Goal: Task Accomplishment & Management: Use online tool/utility

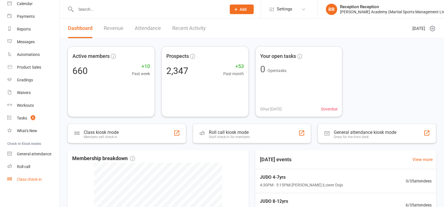
scroll to position [52, 0]
click at [32, 180] on div "Class check-in" at bounding box center [29, 179] width 25 height 5
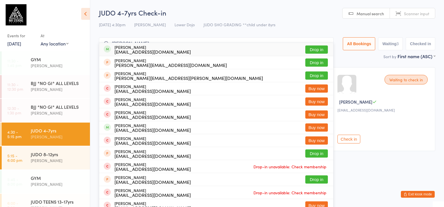
type input "[PERSON_NAME]"
click at [316, 52] on button "Drop in" at bounding box center [316, 49] width 23 height 8
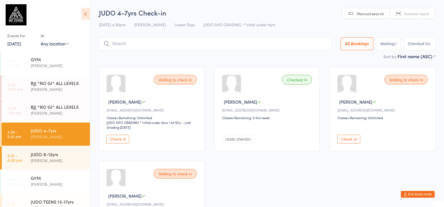
scroll to position [2, 0]
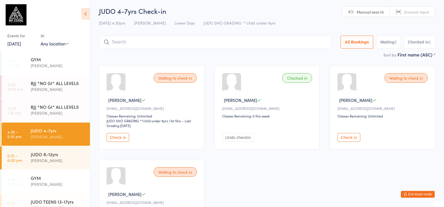
click at [19, 44] on link "10 Oct, 2025" at bounding box center [14, 43] width 14 height 6
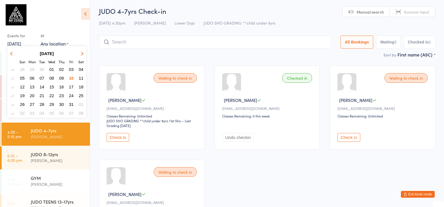
click at [74, 70] on span "03" at bounding box center [71, 69] width 5 height 5
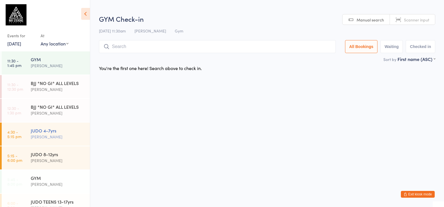
click at [71, 131] on div "JUDO 4-7yrs" at bounding box center [58, 130] width 54 height 6
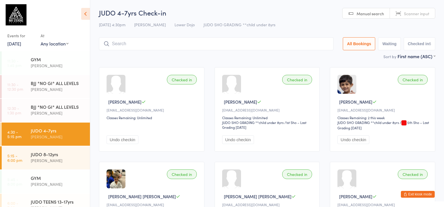
click at [21, 43] on link "3 Oct, 2025" at bounding box center [14, 43] width 14 height 6
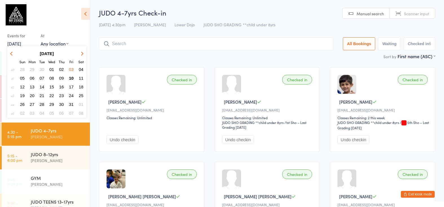
click at [71, 79] on span "10" at bounding box center [71, 78] width 5 height 5
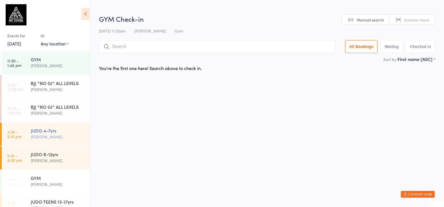
click at [72, 133] on div "Edward Semple" at bounding box center [58, 136] width 54 height 6
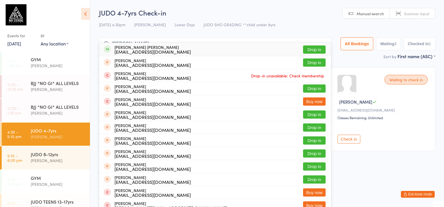
type input "gabriel borek"
click at [311, 49] on button "Drop in" at bounding box center [314, 49] width 23 height 8
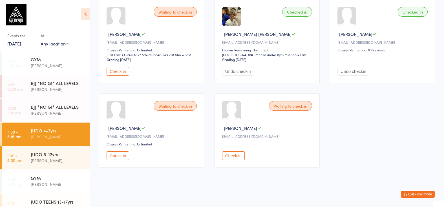
scroll to position [68, 0]
click at [121, 160] on button "Check in" at bounding box center [118, 155] width 23 height 9
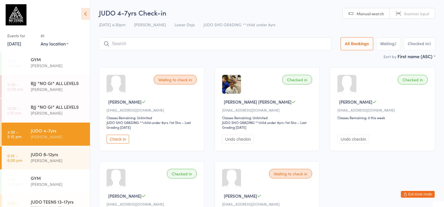
scroll to position [0, 0]
click at [162, 41] on input "search" at bounding box center [215, 43] width 232 height 13
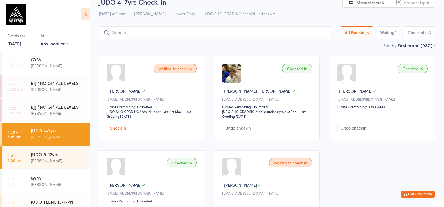
scroll to position [4, 0]
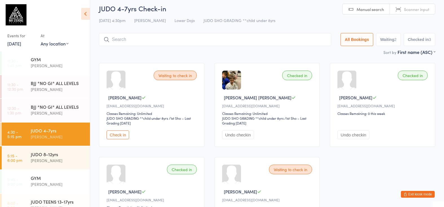
click at [204, 37] on input "search" at bounding box center [215, 39] width 232 height 13
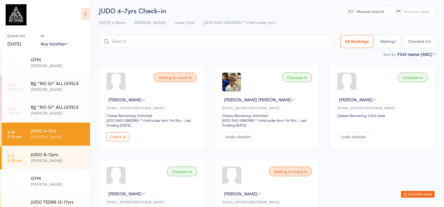
scroll to position [0, 0]
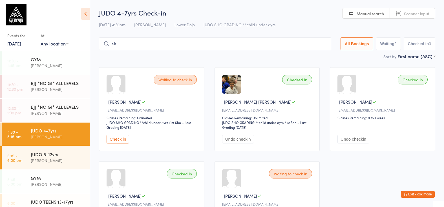
type input "s"
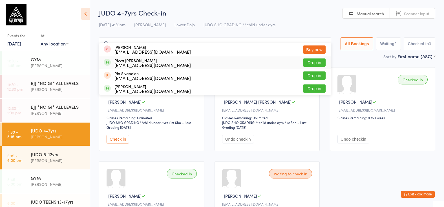
type input "riva"
click at [316, 62] on button "Drop in" at bounding box center [314, 62] width 23 height 8
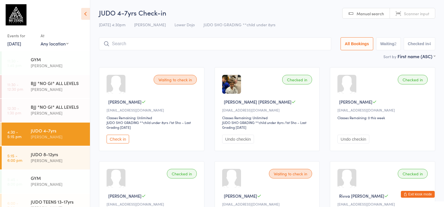
click at [331, 0] on html "You have now entered Kiosk Mode. Members will be able to check themselves in us…" at bounding box center [222, 103] width 444 height 207
click at [121, 142] on button "Check in" at bounding box center [118, 138] width 23 height 9
click at [180, 41] on input "search" at bounding box center [215, 43] width 232 height 13
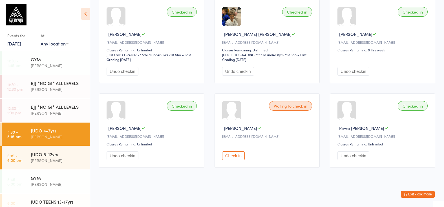
scroll to position [72, 0]
click at [72, 150] on div "JUDO 8-12yrs Edward Semple" at bounding box center [60, 157] width 59 height 22
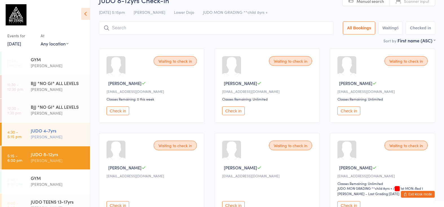
scroll to position [10, 0]
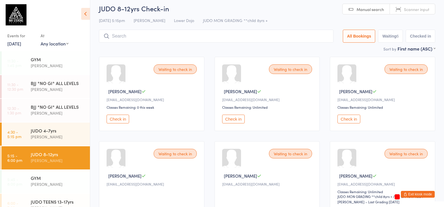
drag, startPoint x: 60, startPoint y: 138, endPoint x: 127, endPoint y: 131, distance: 67.5
click at [60, 138] on div "Edward Semple" at bounding box center [58, 136] width 54 height 6
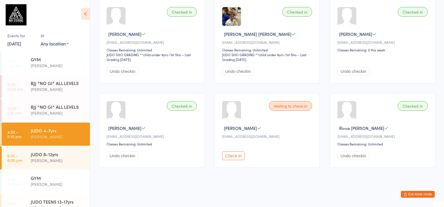
scroll to position [72, 0]
click at [233, 155] on button "Check in" at bounding box center [233, 155] width 23 height 9
click at [303, 101] on div "Checked in" at bounding box center [297, 106] width 30 height 10
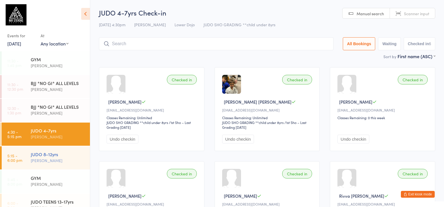
scroll to position [0, 0]
click at [126, 41] on input "search" at bounding box center [216, 43] width 235 height 13
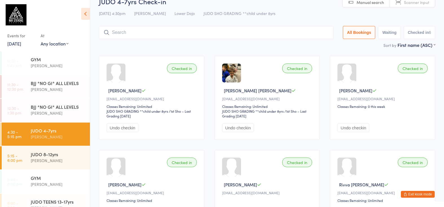
scroll to position [30, 0]
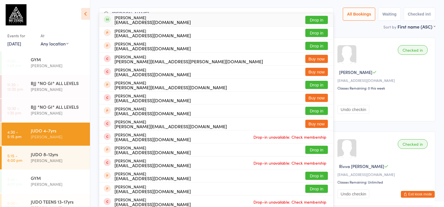
type input "alex bardi"
click at [313, 20] on button "Drop in" at bounding box center [316, 20] width 23 height 8
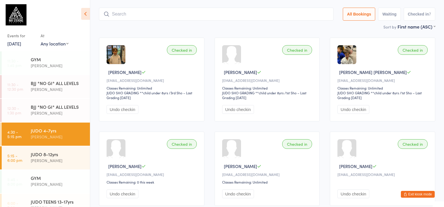
click at [183, 9] on input "search" at bounding box center [216, 14] width 235 height 13
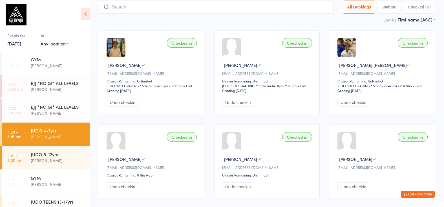
scroll to position [38, 0]
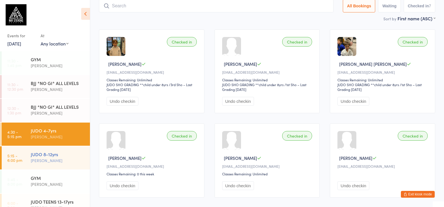
click at [41, 160] on div "Edward Semple" at bounding box center [58, 160] width 54 height 6
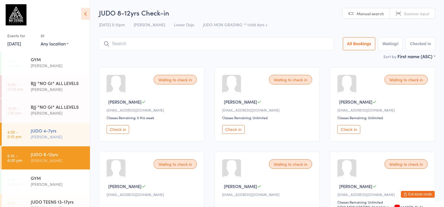
click at [74, 127] on div "JUDO 4-7yrs" at bounding box center [58, 130] width 54 height 6
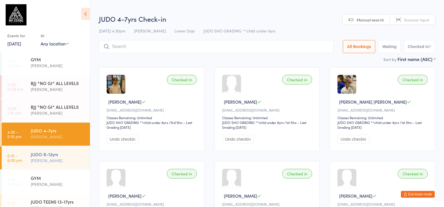
click at [76, 152] on div "JUDO 8-12yrs" at bounding box center [58, 154] width 54 height 6
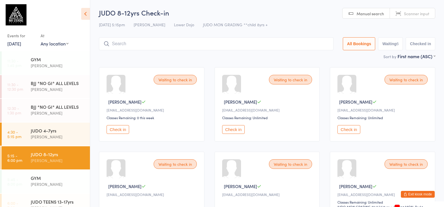
click at [233, 43] on input "search" at bounding box center [216, 43] width 235 height 13
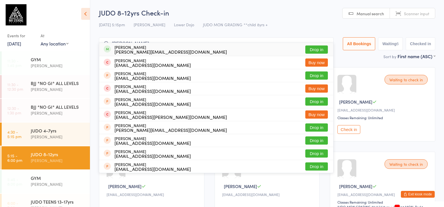
type input "renato"
click at [308, 51] on button "Drop in" at bounding box center [316, 49] width 23 height 8
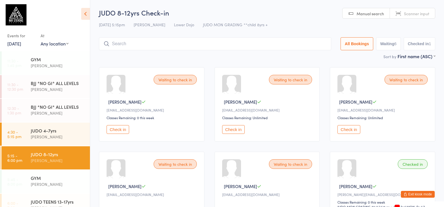
click at [125, 39] on input "search" at bounding box center [215, 43] width 232 height 13
click at [138, 40] on input "search" at bounding box center [215, 43] width 232 height 13
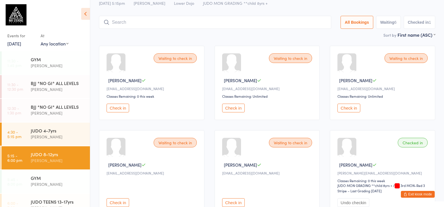
scroll to position [19, 0]
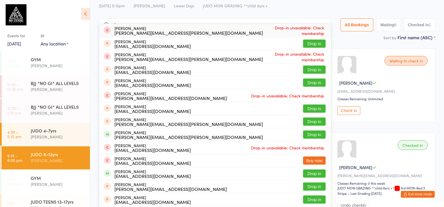
type input "e"
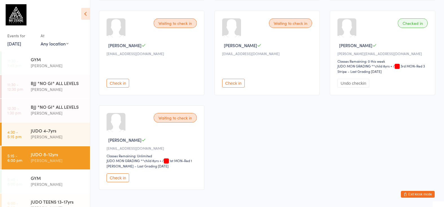
scroll to position [142, 0]
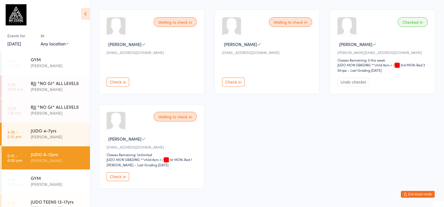
click at [236, 84] on button "Check in" at bounding box center [233, 82] width 23 height 9
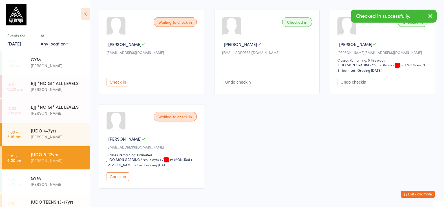
click at [121, 83] on button "Check in" at bounding box center [118, 82] width 23 height 9
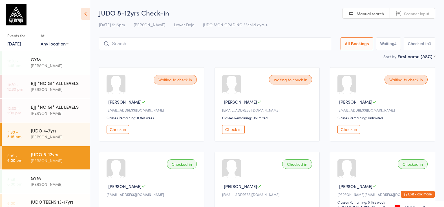
scroll to position [0, 0]
click at [124, 130] on button "Check in" at bounding box center [118, 129] width 23 height 9
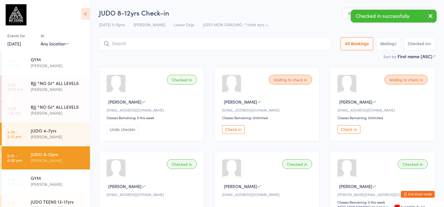
drag, startPoint x: 207, startPoint y: 41, endPoint x: 211, endPoint y: 40, distance: 4.0
click at [207, 41] on input "search" at bounding box center [215, 43] width 232 height 13
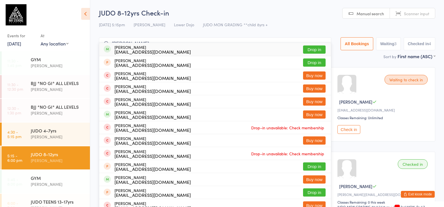
type input "leo crespo"
click at [311, 48] on button "Drop in" at bounding box center [314, 49] width 23 height 8
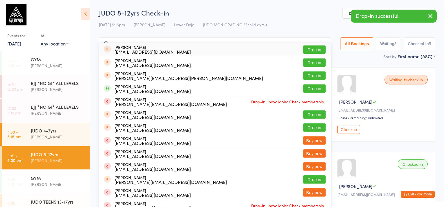
type input "anaya"
drag, startPoint x: 317, startPoint y: 46, endPoint x: 313, endPoint y: 89, distance: 43.6
click at [313, 89] on ul "Amaya Heath Nishapathome@gmail.com Drop in Aanya Amatya shrutee_shrestha@yahoo.…" at bounding box center [215, 140] width 232 height 195
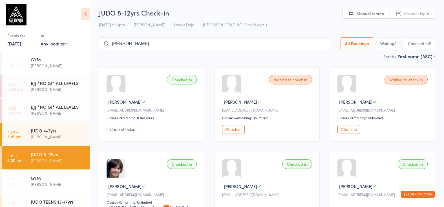
click at [322, 40] on input "anaya" at bounding box center [215, 43] width 232 height 13
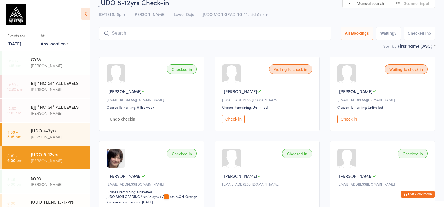
scroll to position [38, 0]
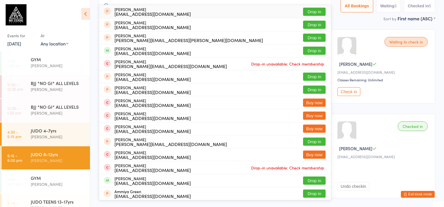
type input "anaya"
drag, startPoint x: 322, startPoint y: 40, endPoint x: 308, endPoint y: 52, distance: 18.4
click at [308, 52] on button "Drop in" at bounding box center [314, 51] width 23 height 8
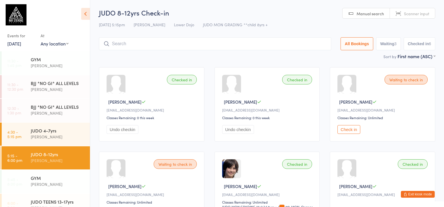
scroll to position [0, 0]
click at [138, 39] on input "search" at bounding box center [215, 43] width 232 height 13
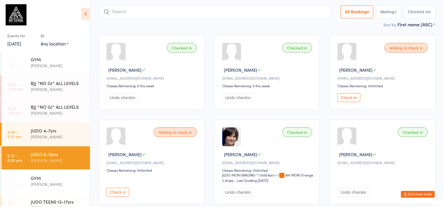
scroll to position [38, 0]
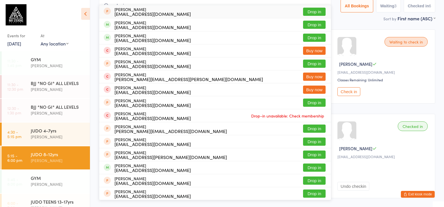
type input "samaria"
drag, startPoint x: 138, startPoint y: 39, endPoint x: 306, endPoint y: 24, distance: 168.4
click at [306, 24] on button "Drop in" at bounding box center [314, 25] width 23 height 8
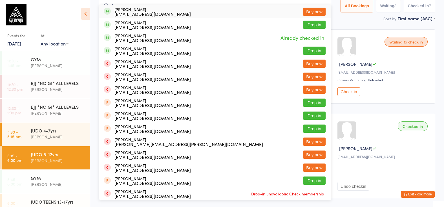
type input "lumen"
drag, startPoint x: 306, startPoint y: 24, endPoint x: 324, endPoint y: 3, distance: 27.4
click at [323, 2] on input "lumen" at bounding box center [215, 5] width 232 height 13
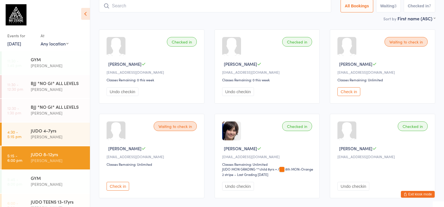
click at [180, 3] on input "search" at bounding box center [215, 5] width 232 height 13
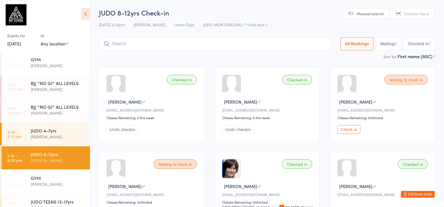
scroll to position [0, 0]
click at [183, 41] on input "search" at bounding box center [215, 43] width 232 height 13
click at [151, 39] on input "search" at bounding box center [215, 43] width 232 height 13
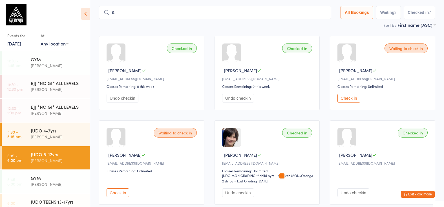
scroll to position [36, 0]
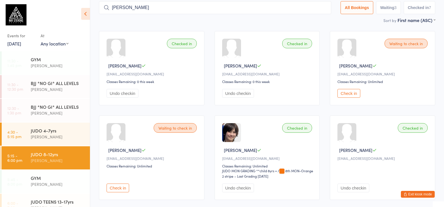
type input "axel love lecky"
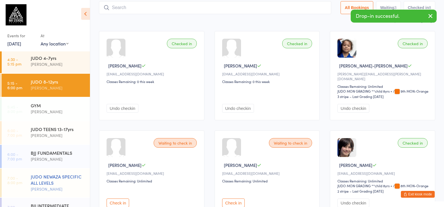
scroll to position [72, 0]
drag, startPoint x: 64, startPoint y: 158, endPoint x: 100, endPoint y: 79, distance: 87.2
drag, startPoint x: 56, startPoint y: 153, endPoint x: 127, endPoint y: 80, distance: 101.7
click at [56, 153] on div "BJJ FUNDAMENTALS" at bounding box center [58, 152] width 54 height 6
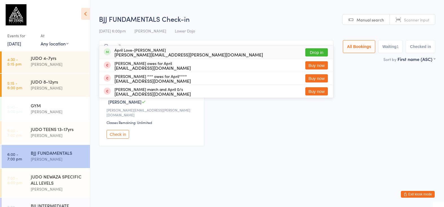
type input "april"
click at [309, 52] on button "Drop in" at bounding box center [316, 52] width 23 height 8
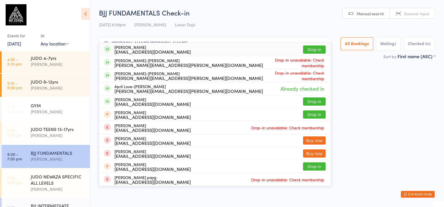
type input "emma love lucky"
drag, startPoint x: 140, startPoint y: 47, endPoint x: 232, endPoint y: 85, distance: 99.2
click at [315, 50] on button "Drop in" at bounding box center [314, 49] width 23 height 8
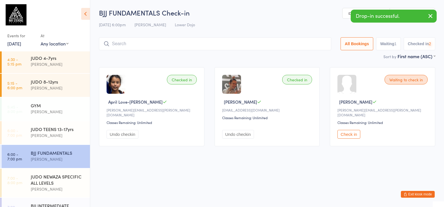
drag, startPoint x: 57, startPoint y: 203, endPoint x: 157, endPoint y: 102, distance: 141.7
click at [59, 202] on div "BJJ INTERMEDIATE Thomas Buckmaster" at bounding box center [60, 208] width 59 height 22
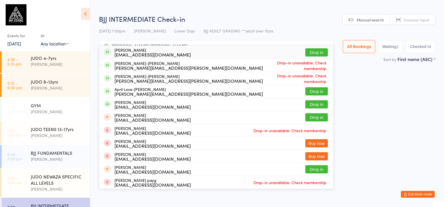
type input "emma love lucky"
drag, startPoint x: 157, startPoint y: 102, endPoint x: 231, endPoint y: 80, distance: 77.0
click at [313, 51] on button "Drop in" at bounding box center [316, 52] width 23 height 8
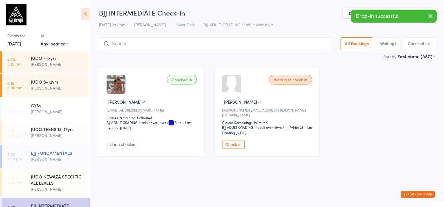
click at [60, 158] on div "Thomas Buckmaster" at bounding box center [58, 159] width 54 height 6
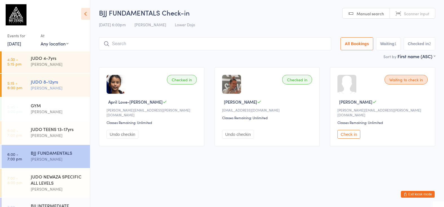
click at [57, 94] on div "JUDO 8-12yrs Edward Semple" at bounding box center [60, 85] width 59 height 22
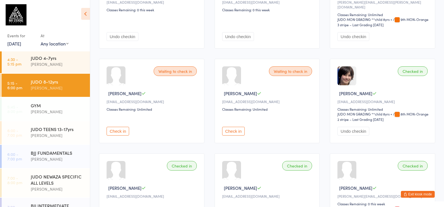
scroll to position [107, 0]
drag, startPoint x: 116, startPoint y: 131, endPoint x: 237, endPoint y: 110, distance: 123.3
click at [129, 127] on button "Check in" at bounding box center [118, 131] width 23 height 9
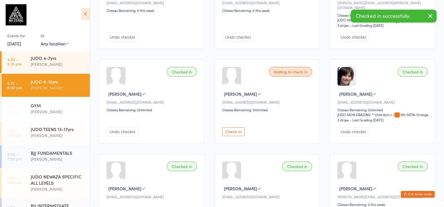
click at [233, 128] on button "Check in" at bounding box center [233, 131] width 23 height 9
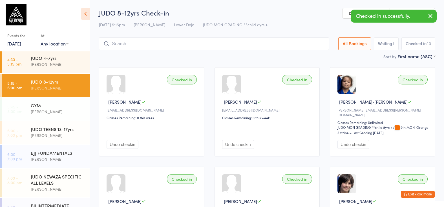
scroll to position [0, 0]
click at [186, 45] on div at bounding box center [214, 43] width 230 height 13
click at [188, 43] on input "search" at bounding box center [214, 43] width 230 height 13
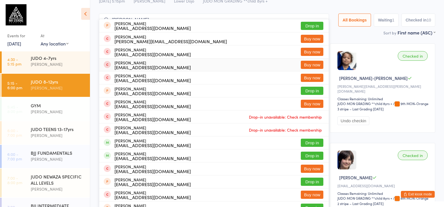
scroll to position [23, 0]
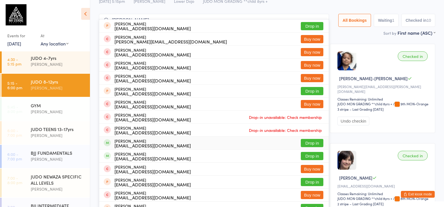
type input "edward"
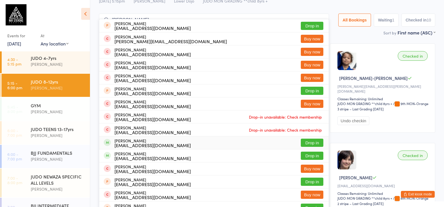
click at [308, 140] on button "Drop in" at bounding box center [312, 142] width 23 height 8
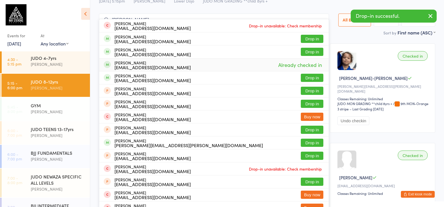
type input "jarman"
click at [274, 65] on div "Edward Jarman Djarman80@hotmail.com Already checked in" at bounding box center [213, 64] width 229 height 13
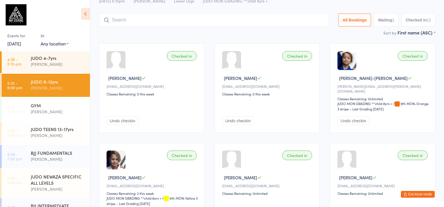
click at [215, 16] on input "search" at bounding box center [214, 20] width 230 height 13
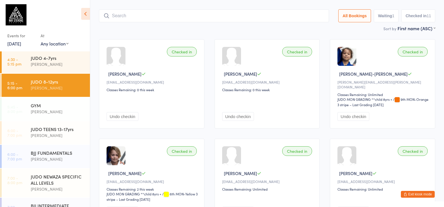
scroll to position [38, 0]
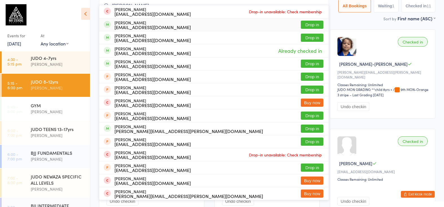
type input "jarman"
click at [309, 24] on button "Drop in" at bounding box center [312, 25] width 23 height 8
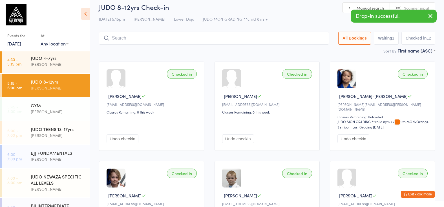
scroll to position [4, 0]
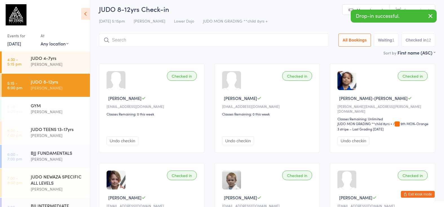
click at [170, 40] on input "search" at bounding box center [214, 40] width 230 height 13
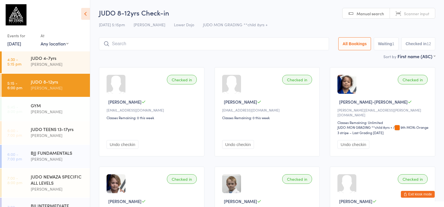
scroll to position [0, 0]
click at [230, 39] on input "search" at bounding box center [214, 43] width 230 height 13
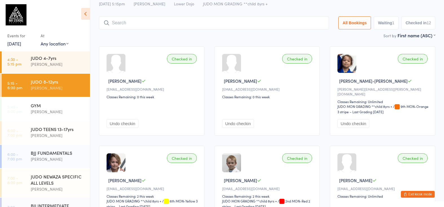
scroll to position [38, 0]
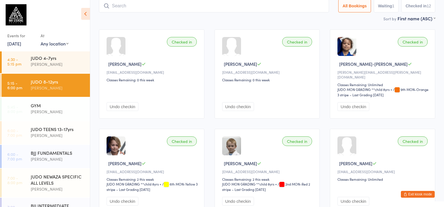
click at [147, 4] on input "search" at bounding box center [214, 5] width 230 height 13
type input "e"
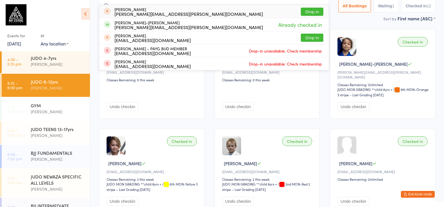
type input "a"
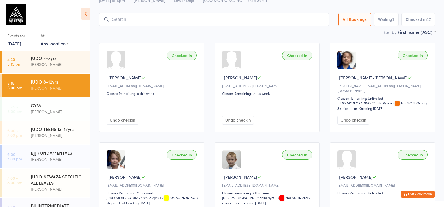
scroll to position [24, 0]
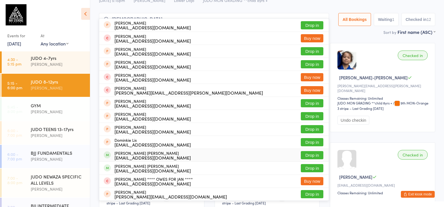
type input "dominico"
click at [305, 154] on button "Drop in" at bounding box center [312, 155] width 23 height 8
type input "dominico"
click at [309, 165] on button "Drop in" at bounding box center [312, 168] width 23 height 8
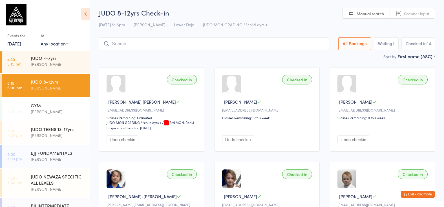
scroll to position [0, 0]
drag, startPoint x: 49, startPoint y: 129, endPoint x: 51, endPoint y: 127, distance: 2.9
click at [51, 127] on div "JUDO TEENS 13-17yrs" at bounding box center [58, 129] width 54 height 6
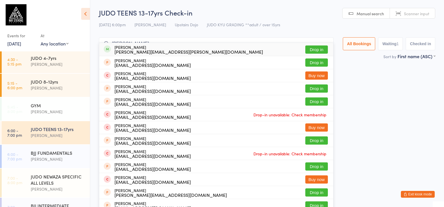
type input "james donad"
click at [308, 48] on button "Drop in" at bounding box center [316, 49] width 23 height 8
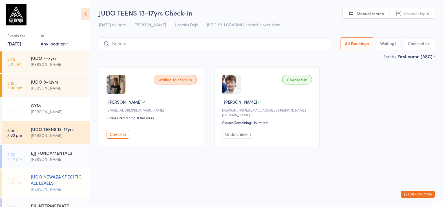
click at [62, 184] on div "JUDO NEWAZA SPECIFIC ALL LEVELS" at bounding box center [58, 179] width 54 height 12
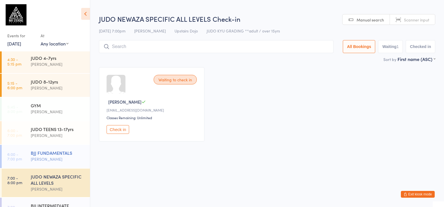
click at [59, 150] on div "BJJ FUNDAMENTALS" at bounding box center [58, 152] width 54 height 6
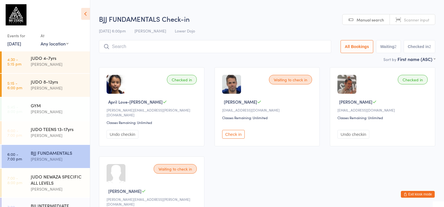
click at [239, 130] on button "Check in" at bounding box center [233, 134] width 23 height 9
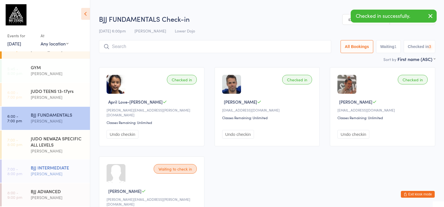
scroll to position [110, 0]
drag, startPoint x: 67, startPoint y: 168, endPoint x: 138, endPoint y: 144, distance: 75.2
click at [67, 168] on div "BJJ INTERMEDIATE" at bounding box center [58, 167] width 54 height 6
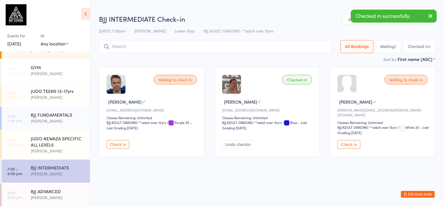
click at [121, 142] on button "Check in" at bounding box center [118, 144] width 23 height 9
click at [47, 194] on div "Thomas Buckmaster" at bounding box center [58, 197] width 54 height 6
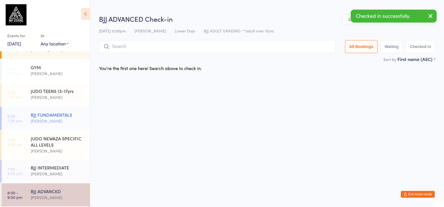
click at [61, 120] on div "Thomas Buckmaster" at bounding box center [58, 121] width 54 height 6
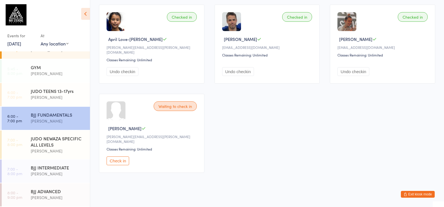
scroll to position [62, 0]
click at [130, 156] on div "Check in" at bounding box center [153, 160] width 92 height 9
click at [112, 157] on button "Check in" at bounding box center [118, 160] width 23 height 9
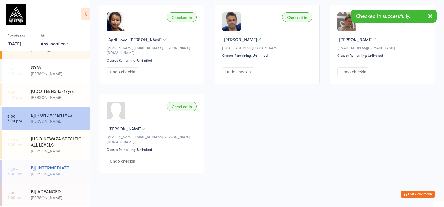
click at [70, 168] on div "BJJ INTERMEDIATE" at bounding box center [58, 167] width 54 height 6
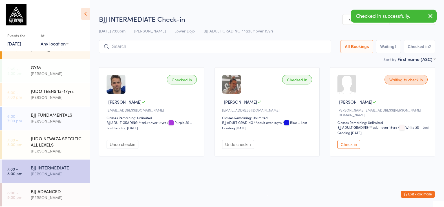
click at [354, 143] on button "Check in" at bounding box center [348, 144] width 23 height 9
click at [46, 196] on div "Thomas Buckmaster" at bounding box center [58, 197] width 54 height 6
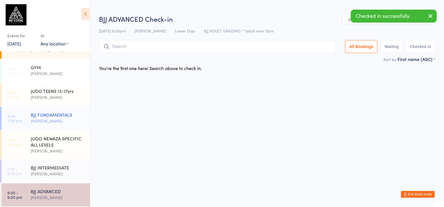
click at [63, 119] on div "Thomas Buckmaster" at bounding box center [58, 121] width 54 height 6
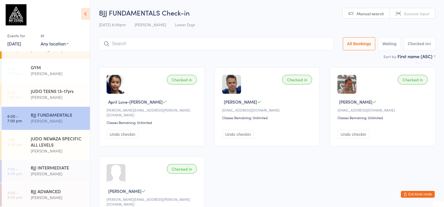
click at [230, 38] on input "search" at bounding box center [216, 43] width 235 height 13
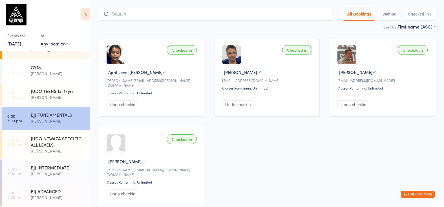
scroll to position [38, 0]
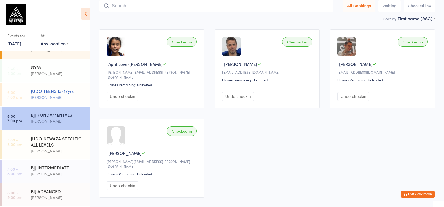
click at [69, 90] on div "JUDO TEENS 13-17yrs" at bounding box center [58, 91] width 54 height 6
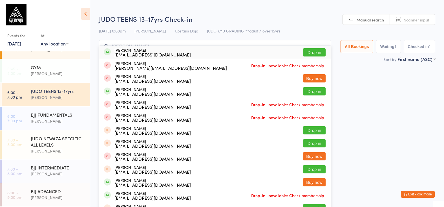
type input "ava watkins"
click at [310, 51] on button "Drop in" at bounding box center [314, 52] width 23 height 8
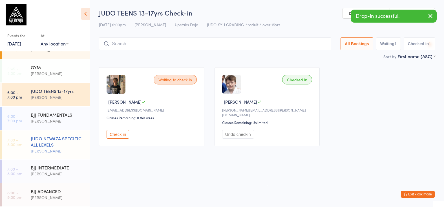
click at [68, 152] on div "Edward Semple" at bounding box center [58, 150] width 54 height 6
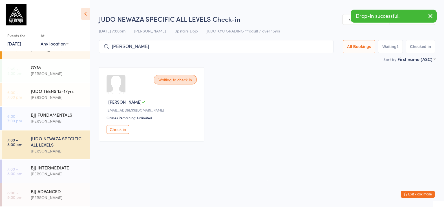
type input "ava watkins"
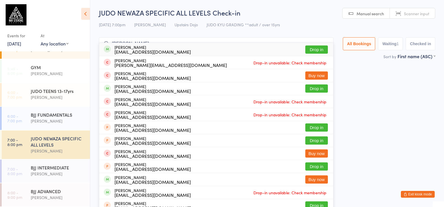
click at [317, 50] on button "Drop in" at bounding box center [316, 49] width 23 height 8
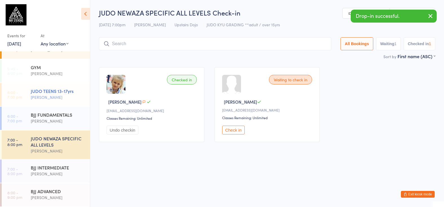
click at [19, 93] on time "6:00 - 7:00 pm" at bounding box center [14, 94] width 15 height 9
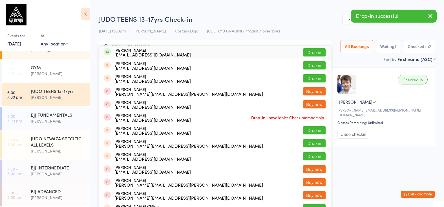
type input "bohdan"
click at [312, 51] on button "Drop in" at bounding box center [314, 52] width 23 height 8
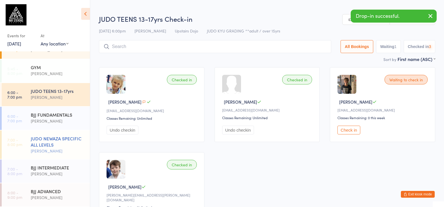
click at [82, 135] on div "JUDO NEWAZA SPECIFIC ALL LEVELS" at bounding box center [58, 141] width 54 height 12
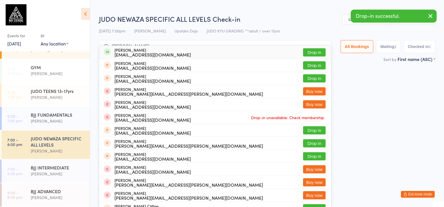
type input "bohdan"
drag, startPoint x: 313, startPoint y: 50, endPoint x: 163, endPoint y: 103, distance: 158.5
click at [311, 51] on button "Drop in" at bounding box center [314, 52] width 23 height 8
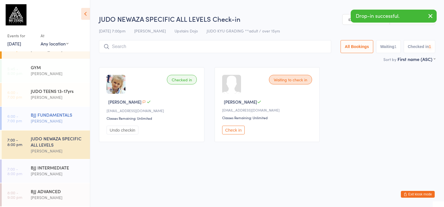
click at [54, 127] on div "BJJ FUNDAMENTALS Thomas Buckmaster" at bounding box center [60, 118] width 59 height 22
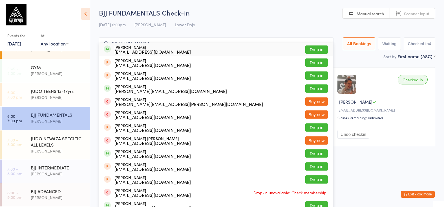
type input "billy inne"
click at [308, 48] on button "Drop in" at bounding box center [316, 49] width 23 height 8
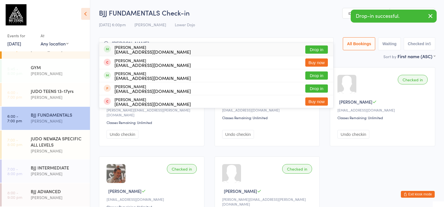
type input "emrah balk"
drag, startPoint x: 443, startPoint y: 40, endPoint x: 315, endPoint y: 47, distance: 128.2
click at [315, 47] on button "Drop in" at bounding box center [316, 49] width 23 height 8
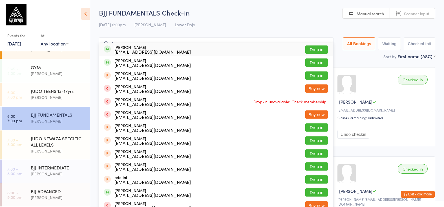
type input "tariff"
drag, startPoint x: 181, startPoint y: 57, endPoint x: 306, endPoint y: 62, distance: 124.4
click at [306, 62] on button "Drop in" at bounding box center [316, 62] width 23 height 8
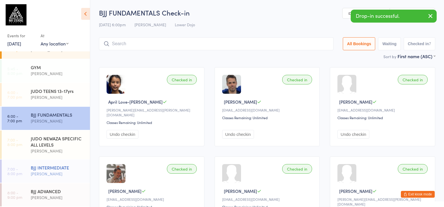
click at [60, 164] on div "BJJ INTERMEDIATE" at bounding box center [58, 167] width 54 height 6
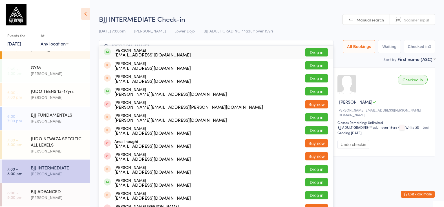
type input "billy innes"
click at [313, 52] on button "Drop in" at bounding box center [316, 52] width 23 height 8
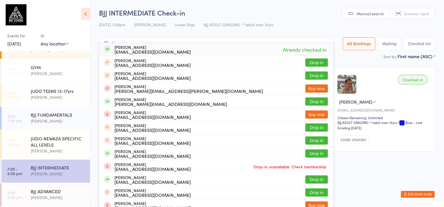
type input "b"
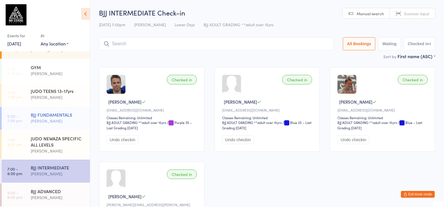
click at [78, 118] on div "Thomas Buckmaster" at bounding box center [58, 121] width 54 height 6
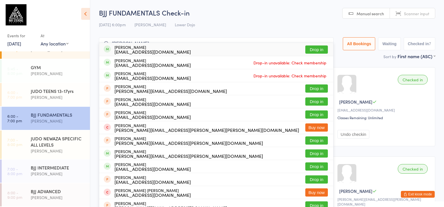
type input "scott stirling"
click at [312, 50] on button "Drop in" at bounding box center [316, 49] width 23 height 8
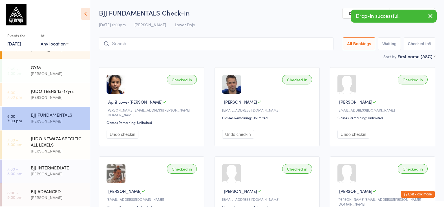
click at [204, 40] on input "search" at bounding box center [216, 43] width 235 height 13
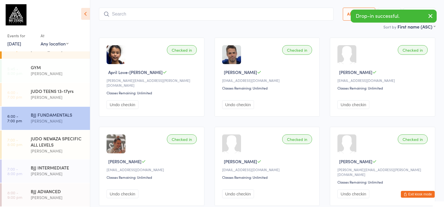
scroll to position [38, 0]
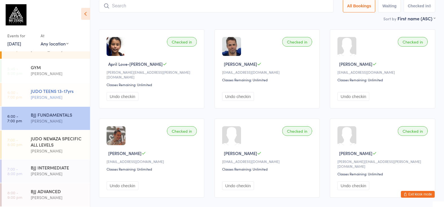
click at [71, 89] on div "JUDO TEENS 13-17yrs" at bounding box center [58, 91] width 54 height 6
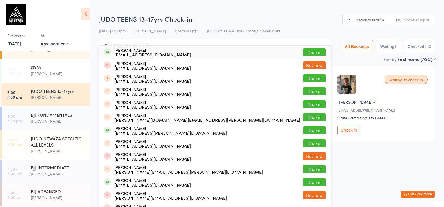
type input "henry samuels"
click at [306, 50] on button "Drop in" at bounding box center [314, 52] width 23 height 8
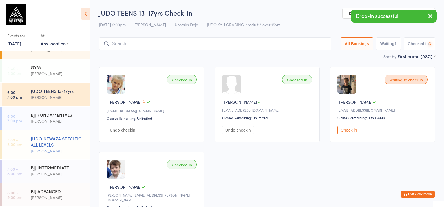
click at [65, 140] on div "JUDO NEWAZA SPECIFIC ALL LEVELS" at bounding box center [58, 141] width 54 height 12
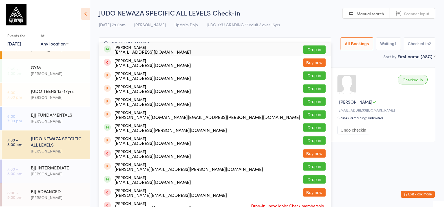
type input "henry samuels"
click at [308, 51] on button "Drop in" at bounding box center [314, 49] width 23 height 8
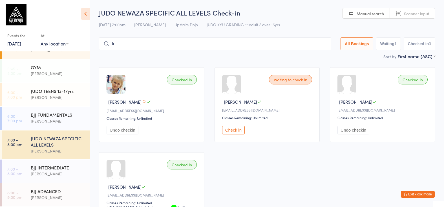
type input "l"
click at [84, 113] on div "BJJ FUNDAMENTALS" at bounding box center [58, 114] width 54 height 6
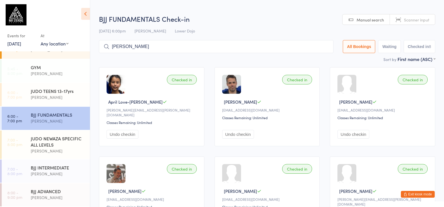
type input "liam robinson"
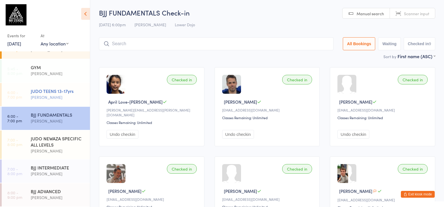
drag, startPoint x: 67, startPoint y: 93, endPoint x: 70, endPoint y: 92, distance: 3.8
click at [70, 92] on div "JUDO TEENS 13-17yrs" at bounding box center [58, 91] width 54 height 6
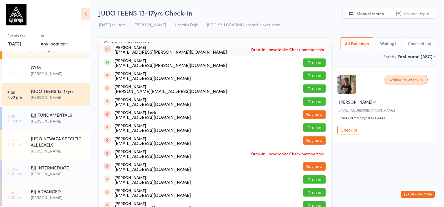
type input "theo bought"
drag, startPoint x: 82, startPoint y: 93, endPoint x: 116, endPoint y: 107, distance: 36.8
click at [309, 60] on button "Drop in" at bounding box center [314, 62] width 23 height 8
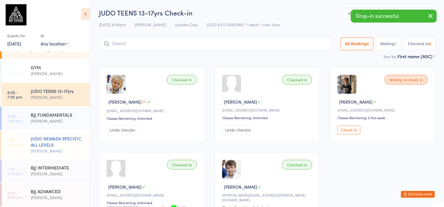
click at [62, 142] on div "JUDO NEWAZA SPECIFIC ALL LEVELS" at bounding box center [58, 141] width 54 height 12
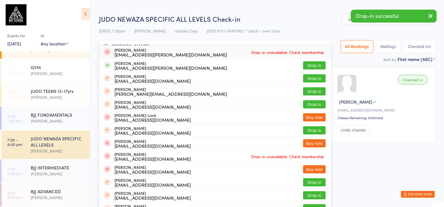
type input "theo bought"
drag, startPoint x: 63, startPoint y: 142, endPoint x: 243, endPoint y: 87, distance: 188.4
click at [307, 65] on button "Drop in" at bounding box center [314, 65] width 23 height 8
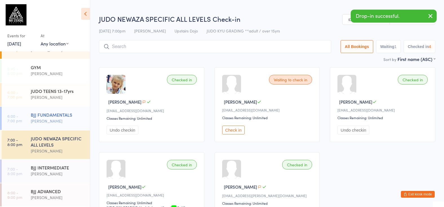
click at [78, 114] on div "BJJ FUNDAMENTALS" at bounding box center [58, 114] width 54 height 6
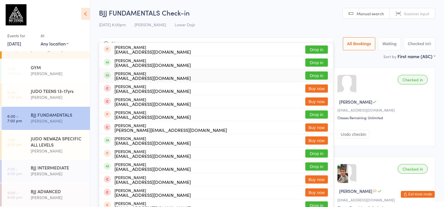
type input "kian"
click at [315, 75] on button "Drop in" at bounding box center [316, 75] width 23 height 8
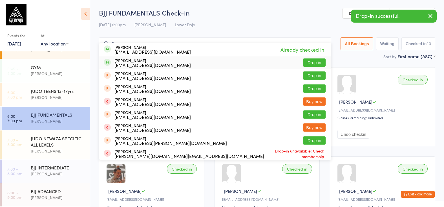
type input "thaysen"
click at [306, 62] on button "Drop in" at bounding box center [314, 62] width 23 height 8
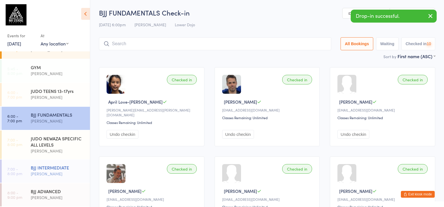
click at [59, 174] on div "Thomas Buckmaster" at bounding box center [58, 173] width 54 height 6
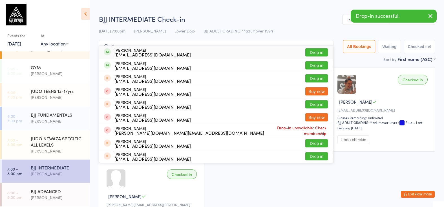
type input "thaysn"
click at [318, 51] on button "Drop in" at bounding box center [316, 52] width 23 height 8
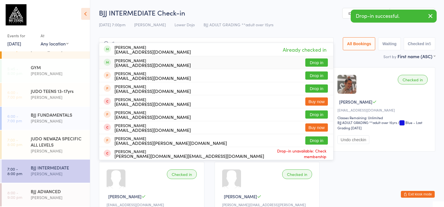
type input "thaysen"
click at [320, 61] on button "Drop in" at bounding box center [316, 62] width 23 height 8
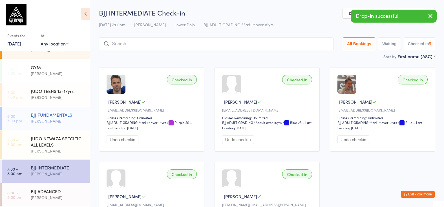
click at [56, 119] on div "Thomas Buckmaster" at bounding box center [58, 121] width 54 height 6
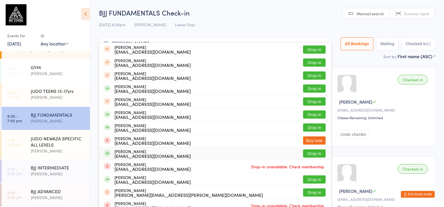
type input "george"
click at [311, 154] on button "Drop in" at bounding box center [314, 153] width 23 height 8
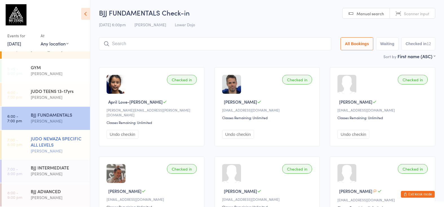
click at [64, 150] on div "Edward Semple" at bounding box center [58, 150] width 54 height 6
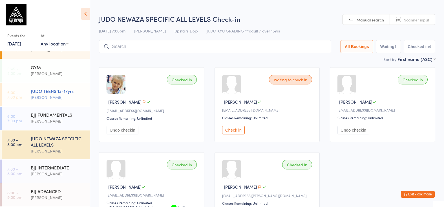
click at [67, 95] on div "Edward Semple" at bounding box center [58, 97] width 54 height 6
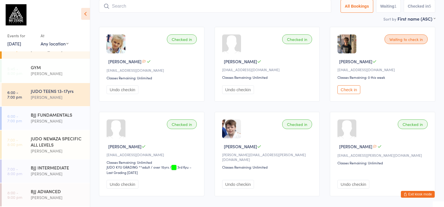
scroll to position [41, 0]
click at [342, 93] on button "Check in" at bounding box center [348, 89] width 23 height 9
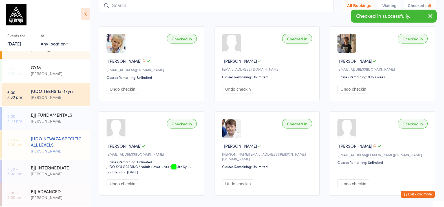
click at [57, 141] on div "JUDO NEWAZA SPECIFIC ALL LEVELS" at bounding box center [58, 141] width 54 height 12
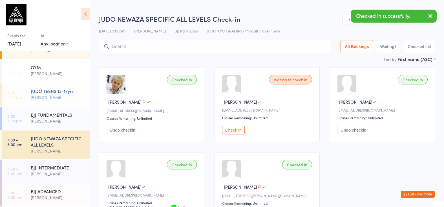
click at [61, 95] on div "Edward Semple" at bounding box center [58, 97] width 54 height 6
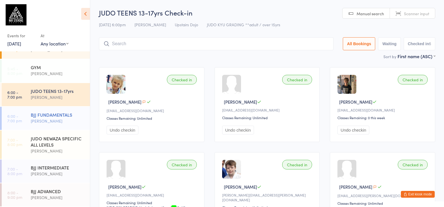
click at [63, 112] on div "BJJ FUNDAMENTALS" at bounding box center [58, 114] width 54 height 6
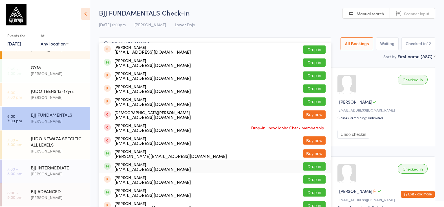
type input "mohamed syed"
click at [313, 165] on button "Drop in" at bounding box center [314, 166] width 23 height 8
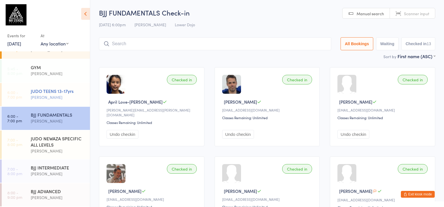
drag, startPoint x: 53, startPoint y: 85, endPoint x: 58, endPoint y: 85, distance: 5.1
click at [58, 85] on div "JUDO TEENS 13-17yrs Edward Semple" at bounding box center [60, 94] width 59 height 22
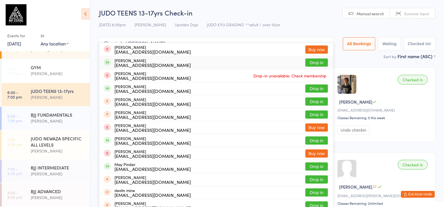
type input "minded mirza"
click at [311, 61] on button "Drop in" at bounding box center [316, 62] width 23 height 8
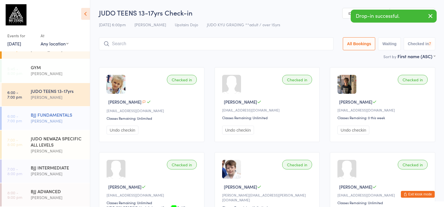
click at [77, 111] on div "BJJ FUNDAMENTALS" at bounding box center [58, 114] width 54 height 6
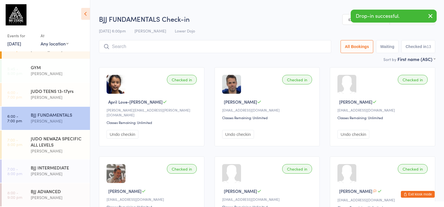
click at [306, 1] on html "You have now entered Kiosk Mode. Members will be able to check themselves in us…" at bounding box center [222, 103] width 444 height 207
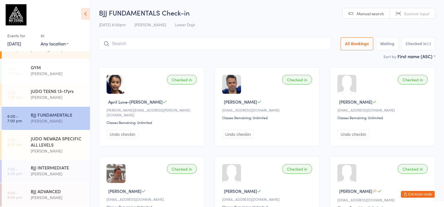
click at [158, 39] on input "search" at bounding box center [215, 43] width 232 height 13
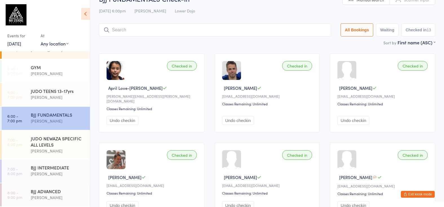
scroll to position [14, 0]
click at [70, 94] on div "Edward Semple" at bounding box center [58, 97] width 54 height 6
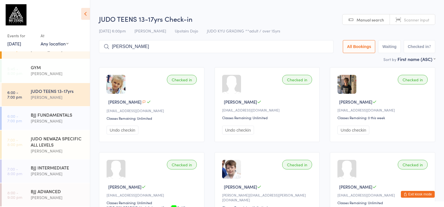
type input "leonardo"
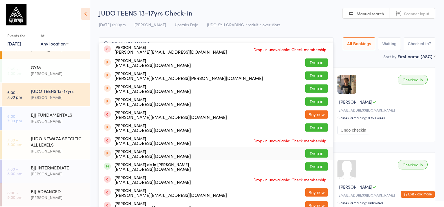
click at [327, 40] on input "leonardo" at bounding box center [216, 43] width 235 height 13
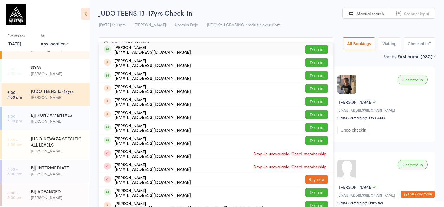
type input "george gordon"
drag, startPoint x: 150, startPoint y: 60, endPoint x: 294, endPoint y: 54, distance: 144.1
click at [311, 47] on button "Drop in" at bounding box center [316, 49] width 23 height 8
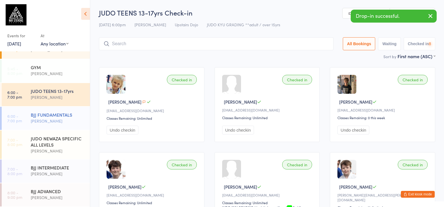
click at [67, 109] on div "BJJ FUNDAMENTALS Thomas Buckmaster" at bounding box center [60, 118] width 59 height 22
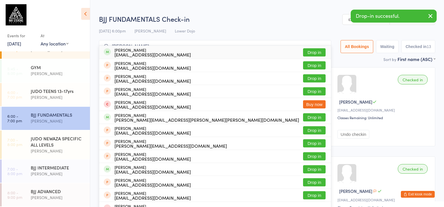
type input "jake huller"
drag, startPoint x: 106, startPoint y: 105, endPoint x: 311, endPoint y: 52, distance: 211.6
click at [311, 52] on button "Drop in" at bounding box center [314, 52] width 23 height 8
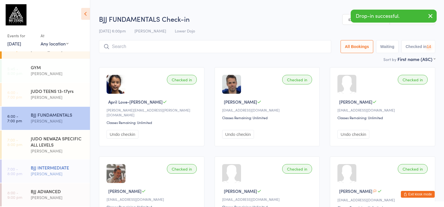
click at [71, 169] on div "BJJ INTERMEDIATE" at bounding box center [58, 167] width 54 height 6
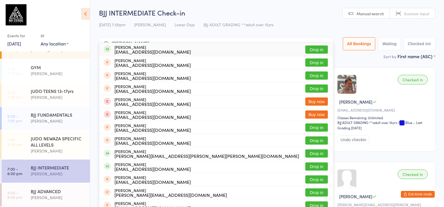
type input "jake holler"
drag, startPoint x: 71, startPoint y: 169, endPoint x: 300, endPoint y: 51, distance: 258.2
click at [318, 50] on button "Drop in" at bounding box center [316, 49] width 23 height 8
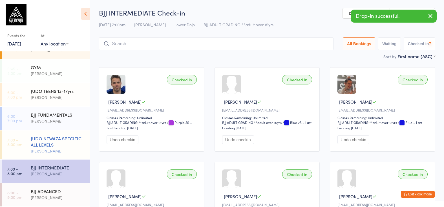
click at [66, 144] on div "JUDO NEWAZA SPECIFIC ALL LEVELS" at bounding box center [58, 141] width 54 height 12
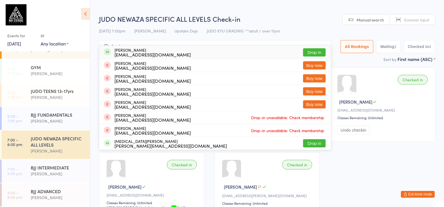
type input "kostas"
click at [324, 46] on div "Kostas Sivridis konstantinos_sivridis@yahoo.co.uk Drop in" at bounding box center [215, 52] width 232 height 13
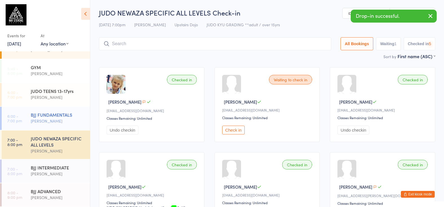
click at [43, 115] on div "BJJ FUNDAMENTALS" at bounding box center [58, 114] width 54 height 6
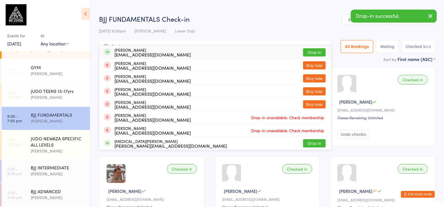
type input "kostas"
click at [308, 49] on button "Drop in" at bounding box center [314, 52] width 23 height 8
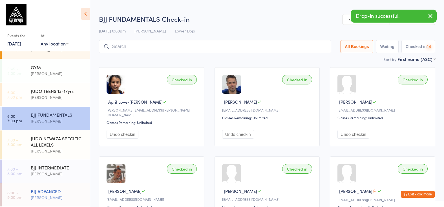
click at [49, 187] on div "BJJ ADVANCED Thomas Buckmaster" at bounding box center [60, 194] width 59 height 22
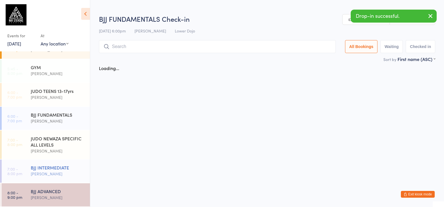
click at [61, 172] on div "Thomas Buckmaster" at bounding box center [58, 173] width 54 height 6
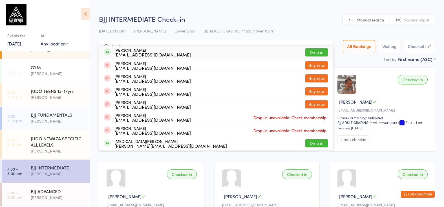
type input "kostas"
click at [314, 50] on button "Drop in" at bounding box center [316, 52] width 23 height 8
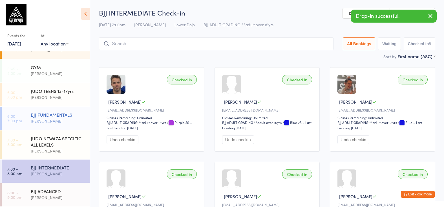
click at [71, 123] on div "Thomas Buckmaster" at bounding box center [58, 121] width 54 height 6
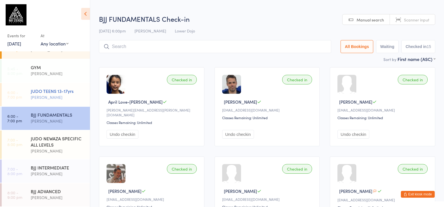
click at [55, 91] on div "JUDO TEENS 13-17yrs" at bounding box center [58, 91] width 54 height 6
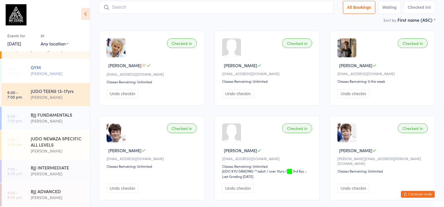
scroll to position [36, 0]
click at [57, 115] on div "BJJ FUNDAMENTALS" at bounding box center [58, 114] width 54 height 6
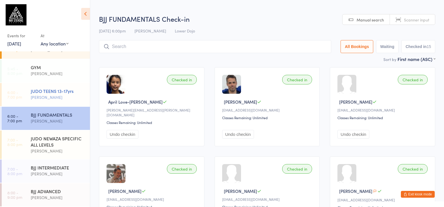
click at [67, 94] on div "JUDO TEENS 13-17yrs" at bounding box center [58, 91] width 54 height 6
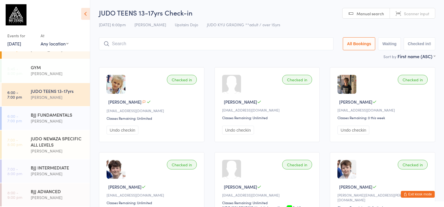
scroll to position [1, 0]
click at [138, 38] on input "search" at bounding box center [216, 43] width 235 height 13
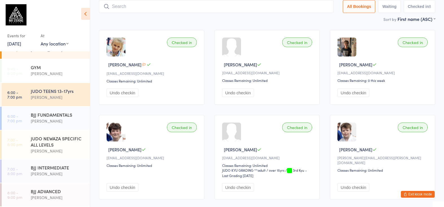
scroll to position [38, 0]
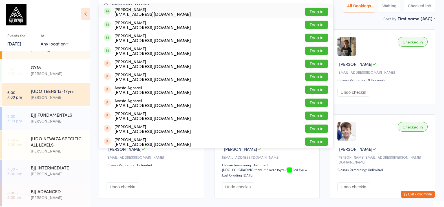
type input "age"
drag, startPoint x: 138, startPoint y: 38, endPoint x: 313, endPoint y: 10, distance: 177.8
click at [313, 10] on button "Drop in" at bounding box center [316, 12] width 23 height 8
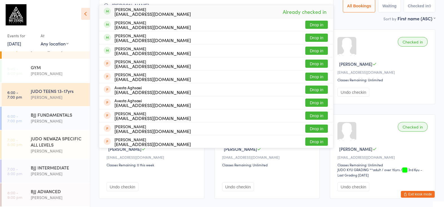
type input "age"
drag, startPoint x: 313, startPoint y: 10, endPoint x: 314, endPoint y: 38, distance: 27.9
click at [314, 38] on button "Drop in" at bounding box center [316, 38] width 23 height 8
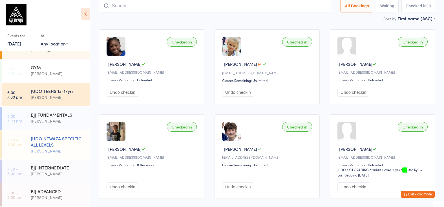
drag, startPoint x: 61, startPoint y: 142, endPoint x: 64, endPoint y: 140, distance: 3.2
click at [64, 140] on div "JUDO NEWAZA SPECIFIC ALL LEVELS" at bounding box center [58, 141] width 54 height 12
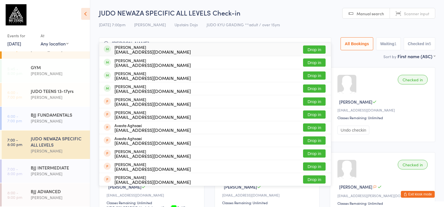
type input "age"
drag, startPoint x: 120, startPoint y: 101, endPoint x: 310, endPoint y: 51, distance: 196.0
click at [310, 51] on button "Drop in" at bounding box center [314, 49] width 23 height 8
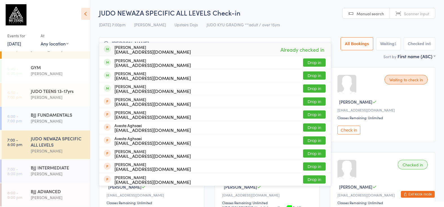
type input "age"
drag, startPoint x: 310, startPoint y: 51, endPoint x: 312, endPoint y: 77, distance: 26.1
click at [312, 77] on button "Drop in" at bounding box center [314, 75] width 23 height 8
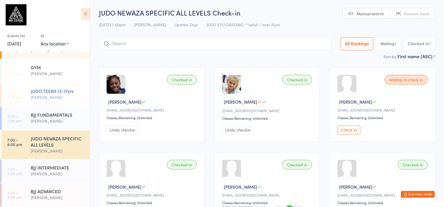
click at [66, 94] on div "Edward Semple" at bounding box center [58, 97] width 54 height 6
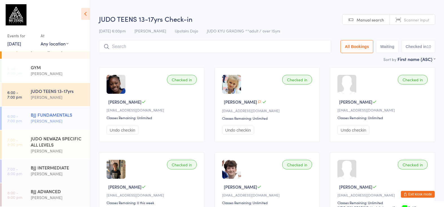
click at [63, 110] on div "BJJ FUNDAMENTALS Thomas Buckmaster" at bounding box center [60, 118] width 59 height 22
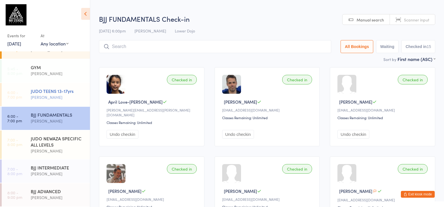
click at [72, 97] on div "Edward Semple" at bounding box center [58, 97] width 54 height 6
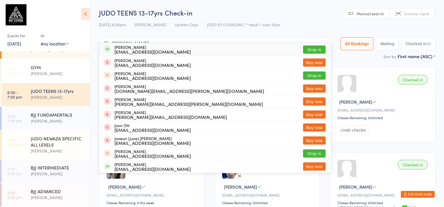
type input "jolene"
click at [318, 46] on button "Drop in" at bounding box center [314, 49] width 23 height 8
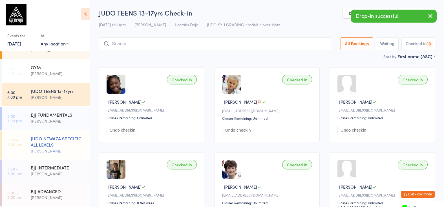
click at [39, 145] on div "JUDO NEWAZA SPECIFIC ALL LEVELS" at bounding box center [58, 141] width 54 height 12
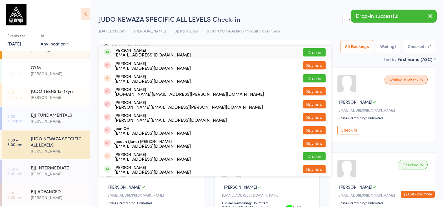
type input "jolene"
click at [315, 52] on button "Drop in" at bounding box center [314, 52] width 23 height 8
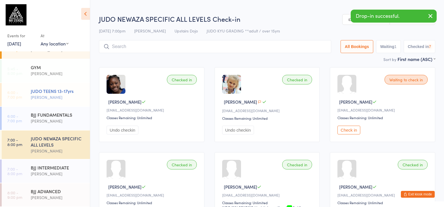
click at [70, 89] on div "JUDO TEENS 13-17yrs" at bounding box center [58, 91] width 54 height 6
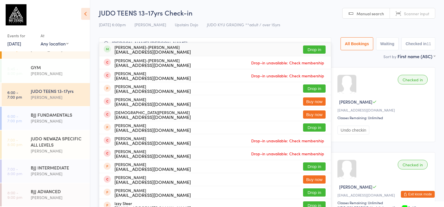
type input "ivan hristea stan"
click at [311, 48] on button "Drop in" at bounding box center [314, 49] width 23 height 8
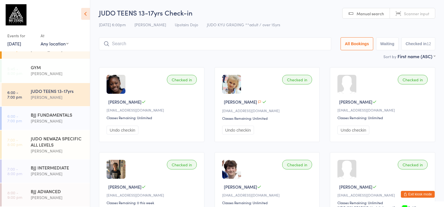
click at [116, 42] on input "search" at bounding box center [215, 43] width 232 height 13
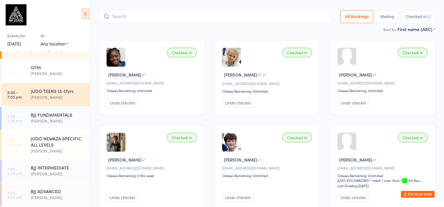
scroll to position [38, 0]
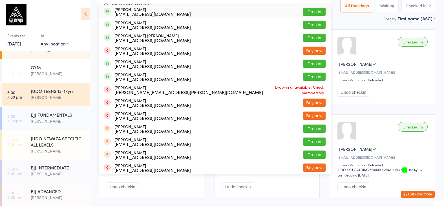
type input "isaacson"
click at [305, 9] on button "Drop in" at bounding box center [314, 12] width 23 height 8
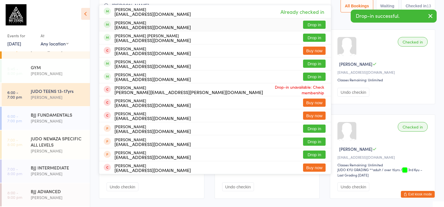
type input "isaacson"
click at [310, 23] on button "Drop in" at bounding box center [314, 25] width 23 height 8
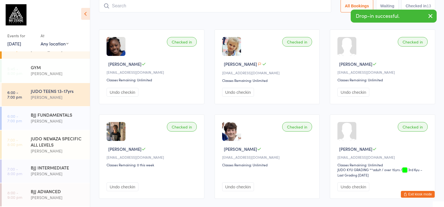
scroll to position [39, 0]
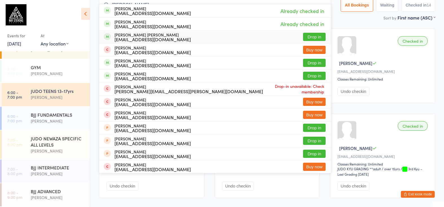
type input "isaacson"
click at [315, 38] on button "Drop in" at bounding box center [314, 37] width 23 height 8
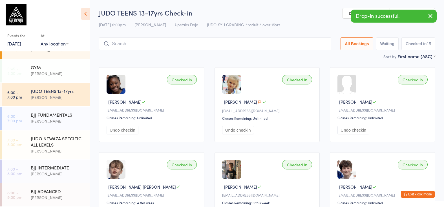
scroll to position [0, 0]
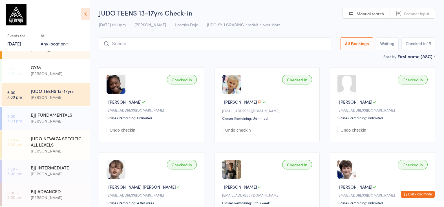
drag, startPoint x: 82, startPoint y: 116, endPoint x: 162, endPoint y: 99, distance: 81.7
click at [82, 116] on div "BJJ FUNDAMENTALS" at bounding box center [58, 114] width 54 height 6
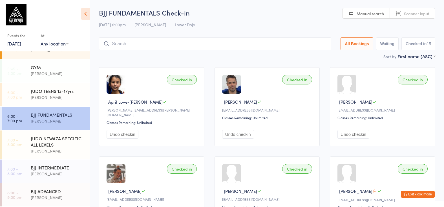
click at [129, 40] on input "search" at bounding box center [215, 43] width 232 height 13
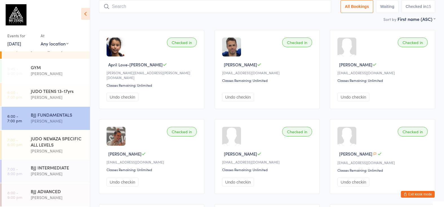
scroll to position [38, 0]
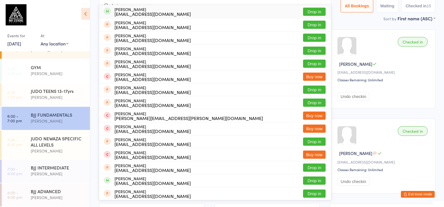
type input "barium"
drag, startPoint x: 147, startPoint y: 40, endPoint x: 161, endPoint y: 114, distance: 75.5
click at [310, 11] on button "Drop in" at bounding box center [314, 12] width 23 height 8
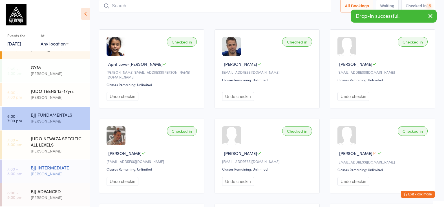
click at [42, 180] on div "BJJ INTERMEDIATE Thomas Buckmaster" at bounding box center [60, 170] width 59 height 22
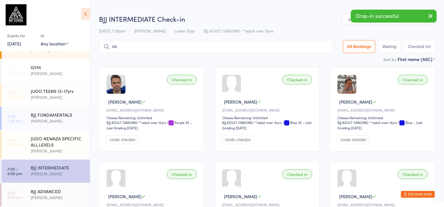
type input "v"
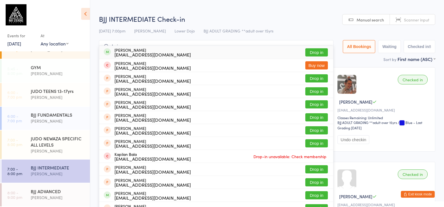
type input "bairn"
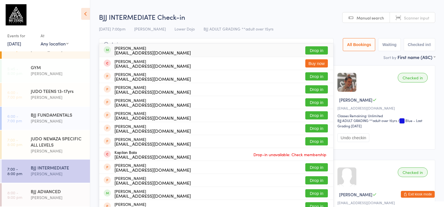
drag, startPoint x: 320, startPoint y: 50, endPoint x: 308, endPoint y: 71, distance: 25.3
click at [320, 50] on button "Drop in" at bounding box center [316, 50] width 23 height 8
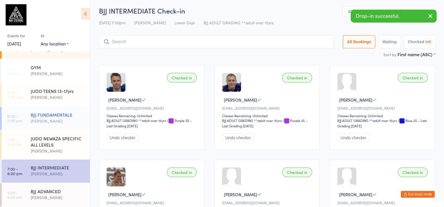
click at [61, 117] on div "BJJ FUNDAMENTALS" at bounding box center [58, 114] width 54 height 6
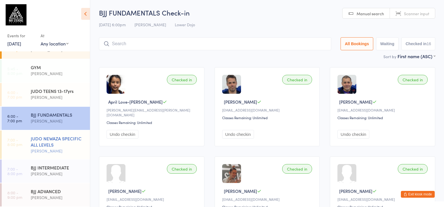
click at [61, 131] on div "JUDO NEWAZA SPECIFIC ALL LEVELS Edward Semple" at bounding box center [60, 144] width 59 height 28
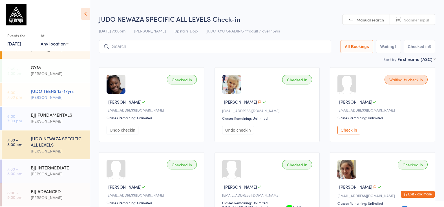
click at [61, 94] on div "Edward Semple" at bounding box center [58, 97] width 54 height 6
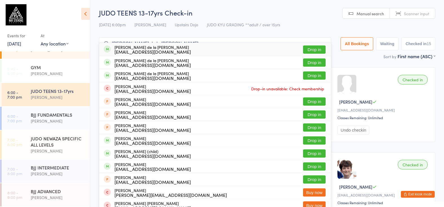
type input "garcia de la cruz"
click at [310, 50] on button "Drop in" at bounding box center [314, 49] width 23 height 8
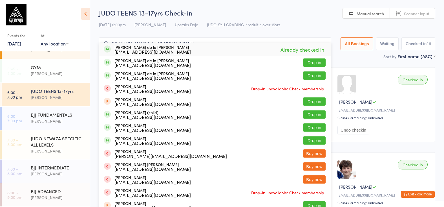
type input "garcia de la cruz"
drag, startPoint x: 310, startPoint y: 50, endPoint x: 310, endPoint y: 77, distance: 27.1
click at [309, 77] on button "Drop in" at bounding box center [314, 75] width 23 height 8
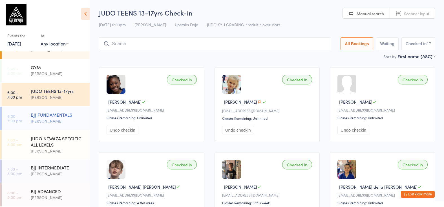
click at [43, 109] on div "BJJ FUNDAMENTALS Thomas Buckmaster" at bounding box center [60, 118] width 59 height 22
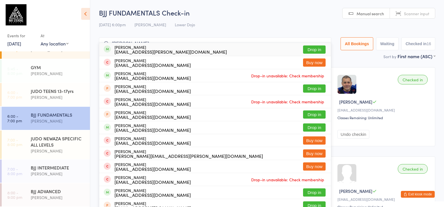
type input "charlie perkins"
click at [313, 51] on button "Drop in" at bounding box center [314, 49] width 23 height 8
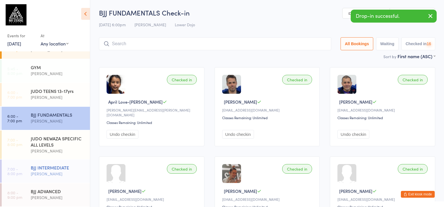
click at [60, 167] on div "BJJ INTERMEDIATE" at bounding box center [58, 167] width 54 height 6
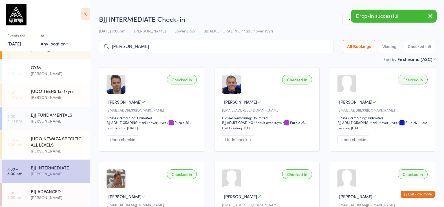
type input "charlie perkinws"
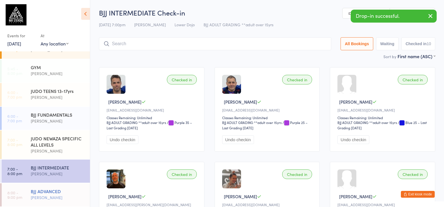
click at [66, 192] on div "BJJ ADVANCED" at bounding box center [58, 191] width 54 height 6
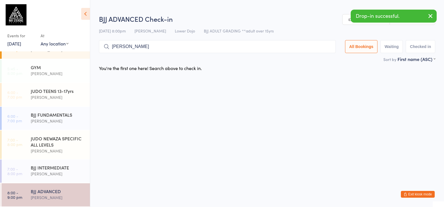
type input "robbie armstorng"
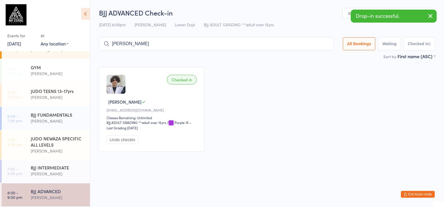
type input "jason asante"
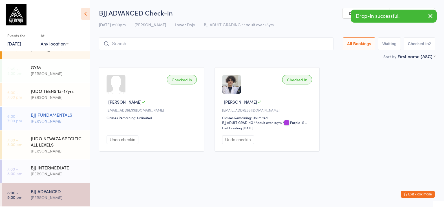
click at [39, 114] on div "BJJ FUNDAMENTALS" at bounding box center [58, 114] width 54 height 6
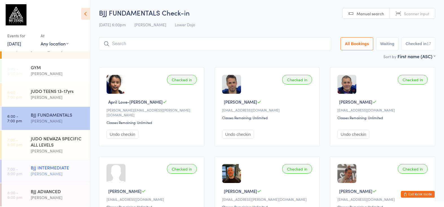
click at [79, 159] on div "BJJ INTERMEDIATE Thomas Buckmaster" at bounding box center [60, 170] width 59 height 22
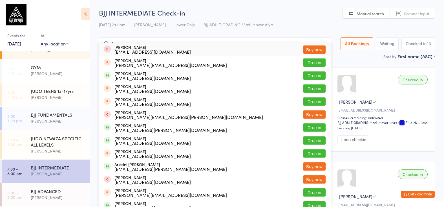
type input "fares"
drag, startPoint x: 146, startPoint y: 24, endPoint x: 69, endPoint y: 111, distance: 116.2
click at [69, 111] on div "BJJ FUNDAMENTALS Thomas Buckmaster" at bounding box center [60, 118] width 59 height 22
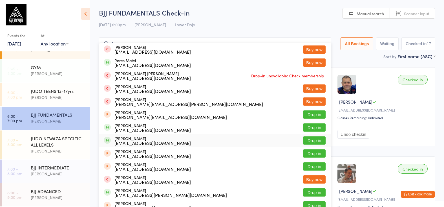
type input "fares"
click at [307, 139] on button "Drop in" at bounding box center [314, 140] width 23 height 8
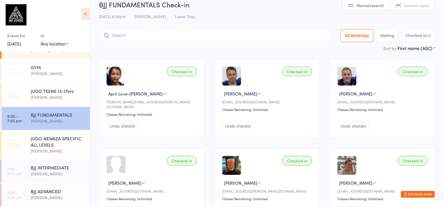
scroll to position [12, 0]
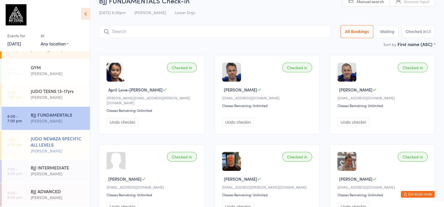
click at [72, 151] on div "Edward Semple" at bounding box center [58, 150] width 54 height 6
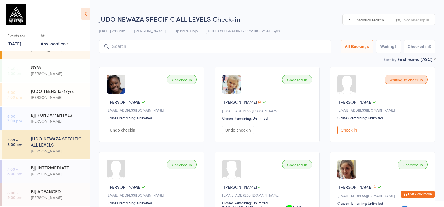
click at [354, 131] on button "Check in" at bounding box center [348, 129] width 23 height 9
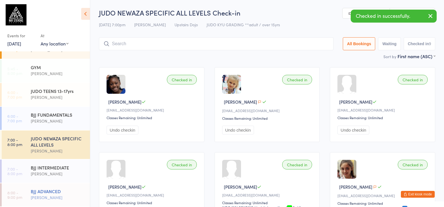
drag, startPoint x: 67, startPoint y: 196, endPoint x: 63, endPoint y: 196, distance: 3.4
click at [67, 196] on div "Thomas Buckmaster" at bounding box center [58, 197] width 54 height 6
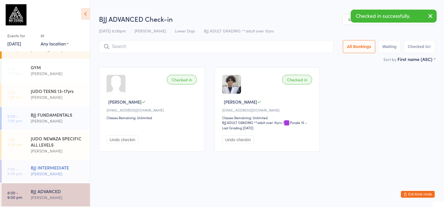
click at [80, 162] on div "BJJ INTERMEDIATE Thomas Buckmaster" at bounding box center [60, 170] width 59 height 22
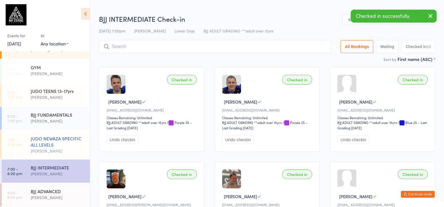
click at [74, 143] on div "JUDO NEWAZA SPECIFIC ALL LEVELS" at bounding box center [58, 141] width 54 height 12
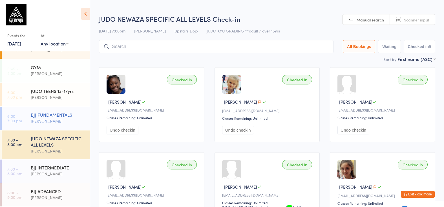
click at [43, 120] on div "Thomas Buckmaster" at bounding box center [58, 121] width 54 height 6
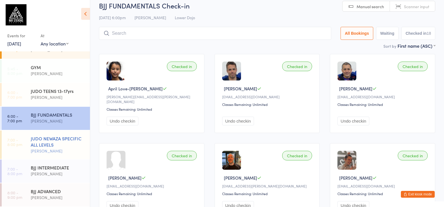
scroll to position [14, 0]
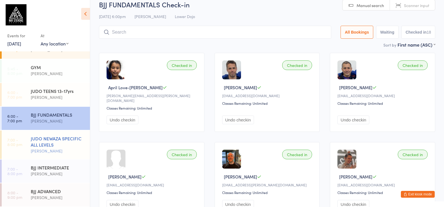
click at [64, 141] on div "JUDO NEWAZA SPECIFIC ALL LEVELS" at bounding box center [58, 141] width 54 height 12
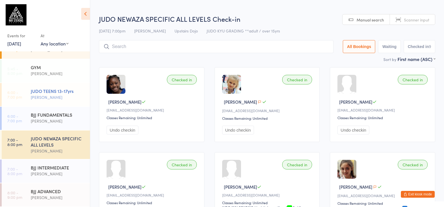
click at [57, 103] on div "JUDO TEENS 13-17yrs Edward Semple" at bounding box center [60, 94] width 59 height 22
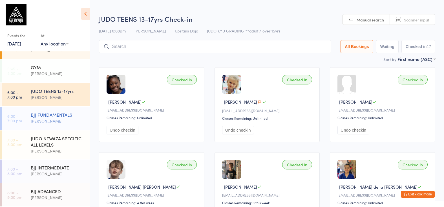
scroll to position [0, 0]
click at [46, 120] on div "Thomas Buckmaster" at bounding box center [58, 121] width 54 height 6
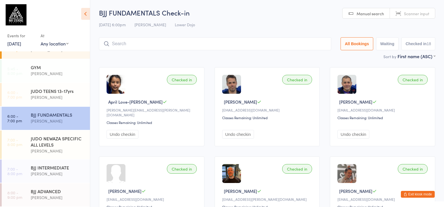
click at [319, 59] on div "Sort by First name (ASC) First name (ASC) First name (DESC) Last name (ASC) Las…" at bounding box center [267, 56] width 336 height 6
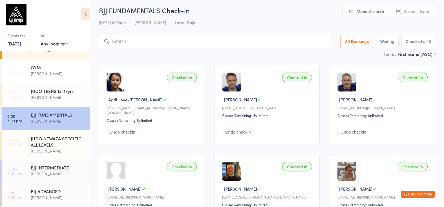
drag, startPoint x: 260, startPoint y: 43, endPoint x: 257, endPoint y: 44, distance: 3.4
click at [260, 44] on div at bounding box center [215, 41] width 232 height 13
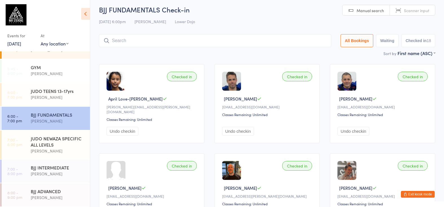
scroll to position [5, 0]
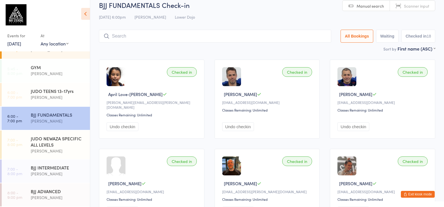
click at [254, 36] on input "search" at bounding box center [215, 36] width 232 height 13
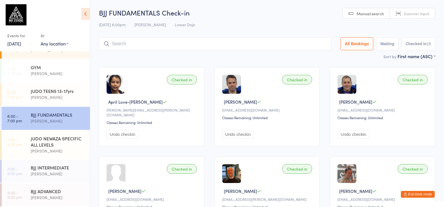
scroll to position [0, 0]
click at [68, 140] on div "JUDO NEWAZA SPECIFIC ALL LEVELS" at bounding box center [58, 141] width 54 height 12
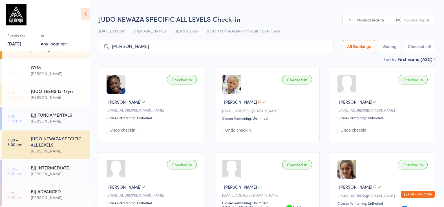
type input "kian thomas"
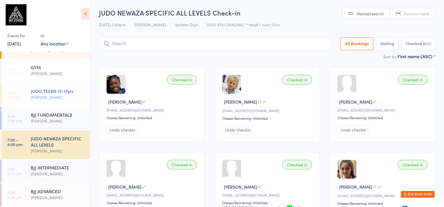
click at [64, 104] on div "JUDO TEENS 13-17yrs Edward Semple" at bounding box center [60, 94] width 59 height 22
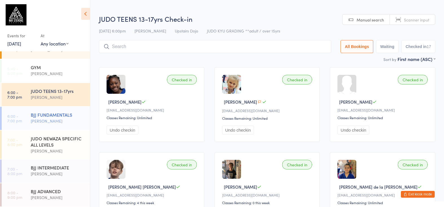
click at [32, 120] on div "Thomas Buckmaster" at bounding box center [58, 121] width 54 height 6
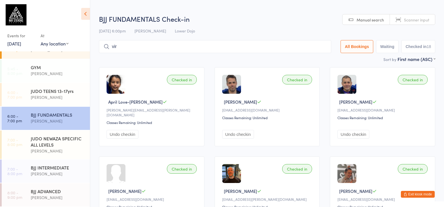
type input "virk"
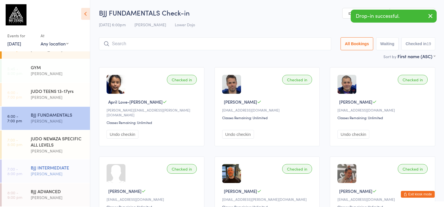
click at [52, 164] on div "BJJ INTERMEDIATE" at bounding box center [58, 167] width 54 height 6
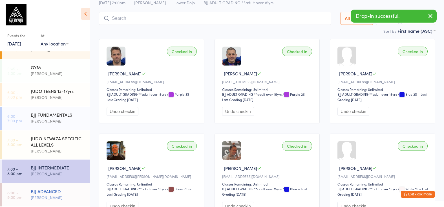
scroll to position [28, 0]
click at [61, 148] on div "Edward Semple" at bounding box center [58, 150] width 54 height 6
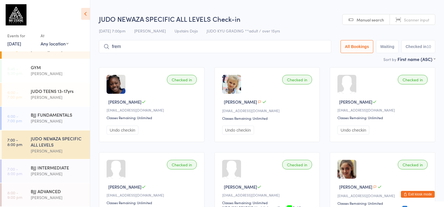
type input "frema"
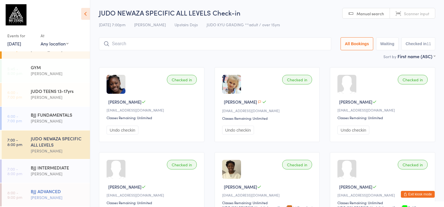
click at [49, 193] on div "BJJ ADVANCED" at bounding box center [58, 191] width 54 height 6
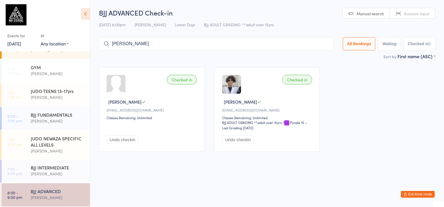
type input "rory clark"
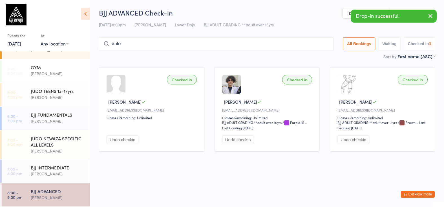
type input "anton"
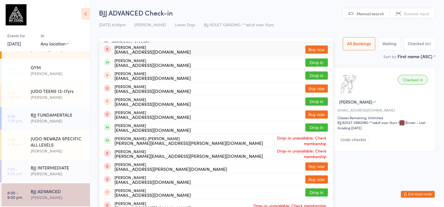
click at [327, 41] on input "anton" at bounding box center [216, 43] width 235 height 13
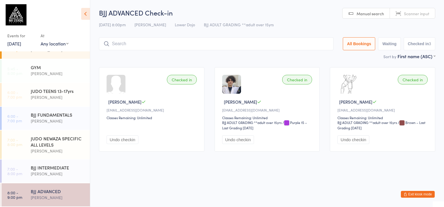
click at [206, 41] on input "search" at bounding box center [216, 43] width 235 height 13
type input "anton"
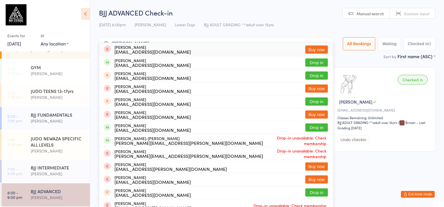
click at [326, 40] on input "anton" at bounding box center [216, 43] width 235 height 13
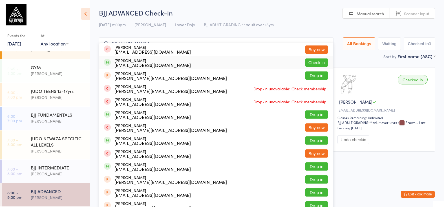
type input "elliot nicolau"
click at [305, 62] on button "Check in" at bounding box center [316, 62] width 23 height 8
